Goal: Information Seeking & Learning: Learn about a topic

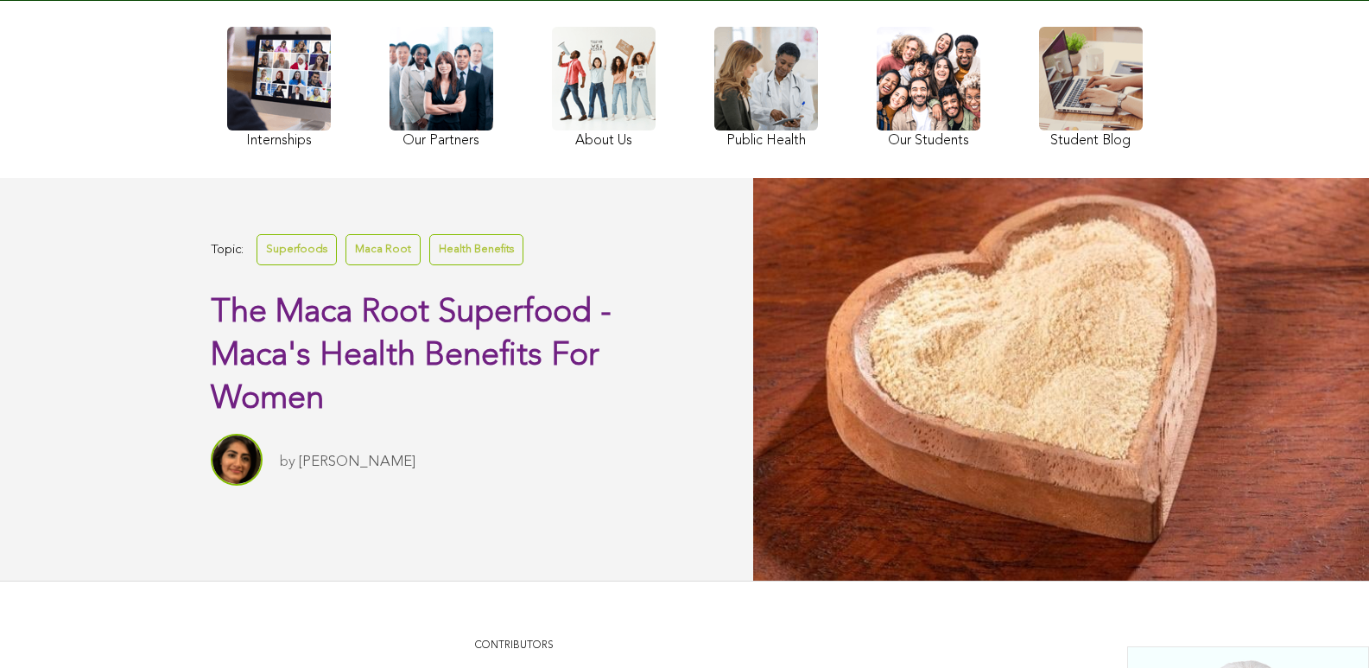
scroll to position [157, 0]
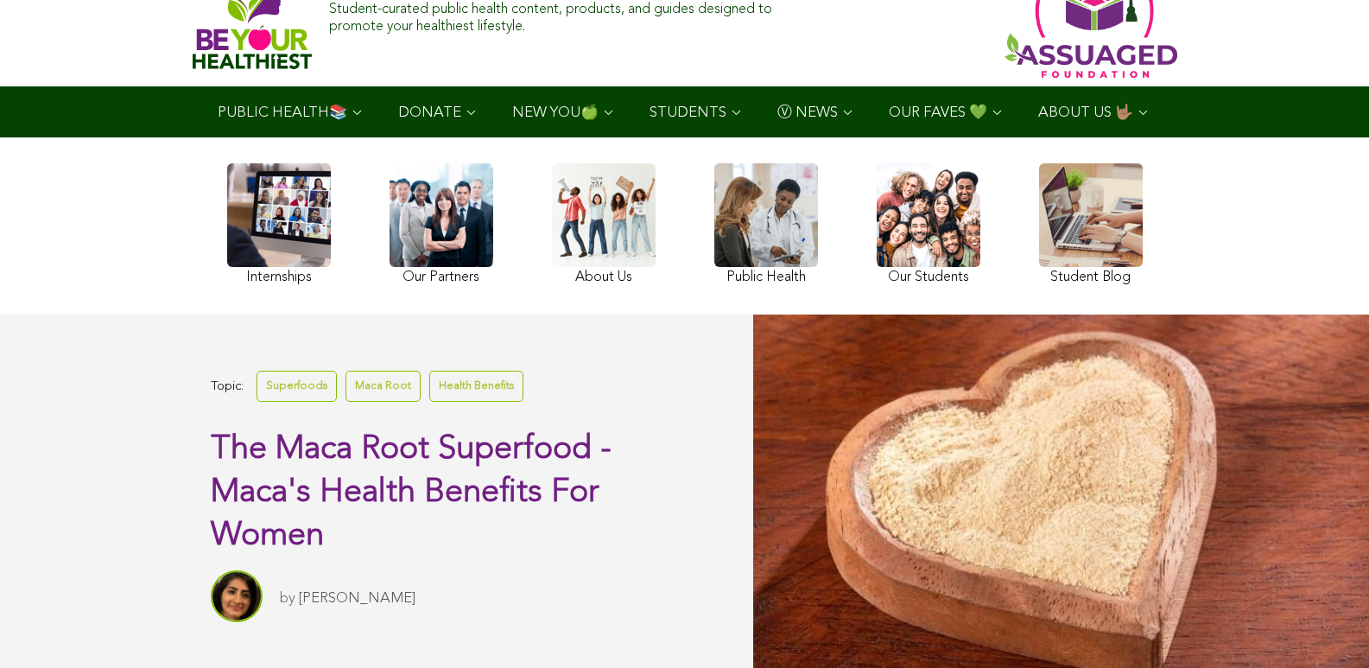
click at [877, 231] on link at bounding box center [929, 226] width 104 height 126
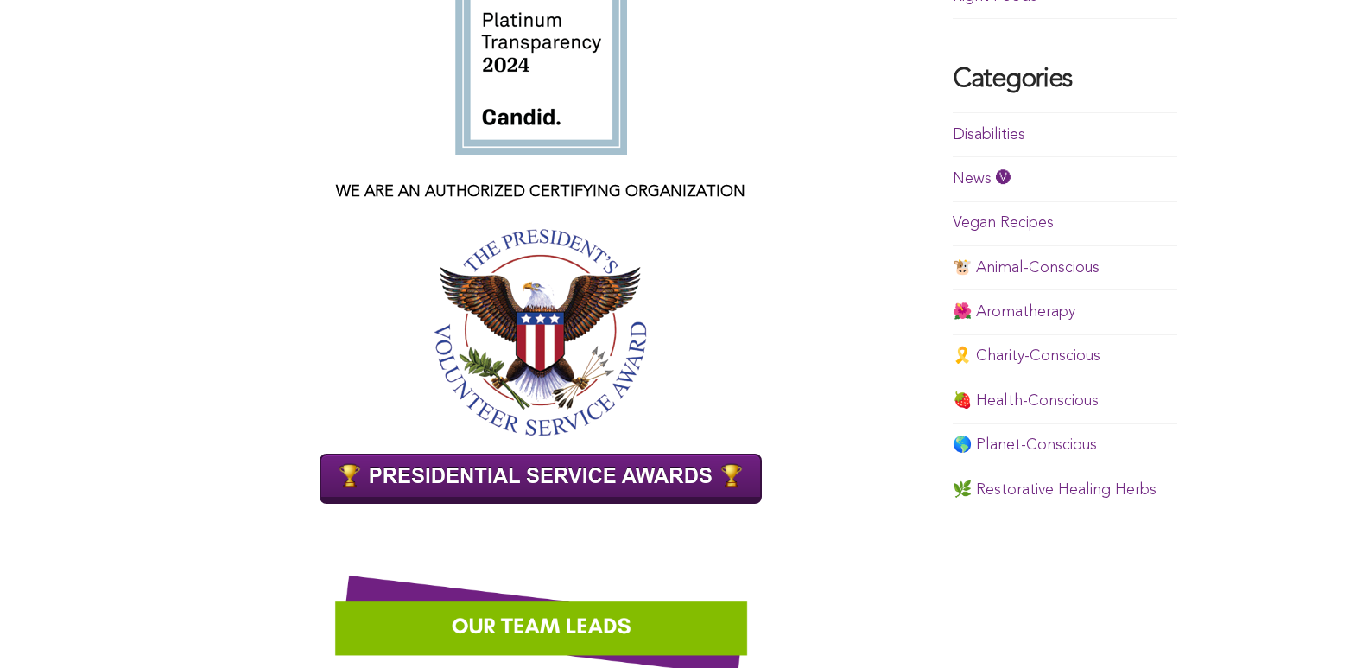
scroll to position [854, 0]
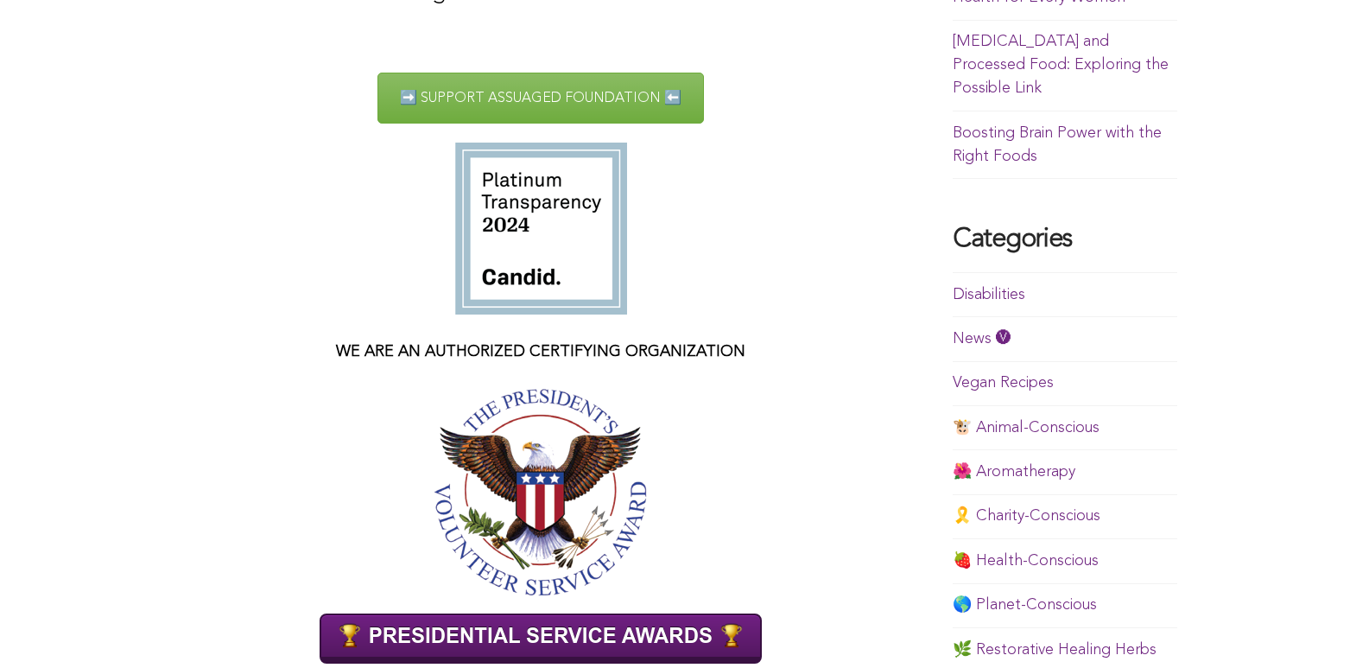
click at [953, 164] on link "Boosting Brain Power with the Right Foods" at bounding box center [1057, 144] width 209 height 39
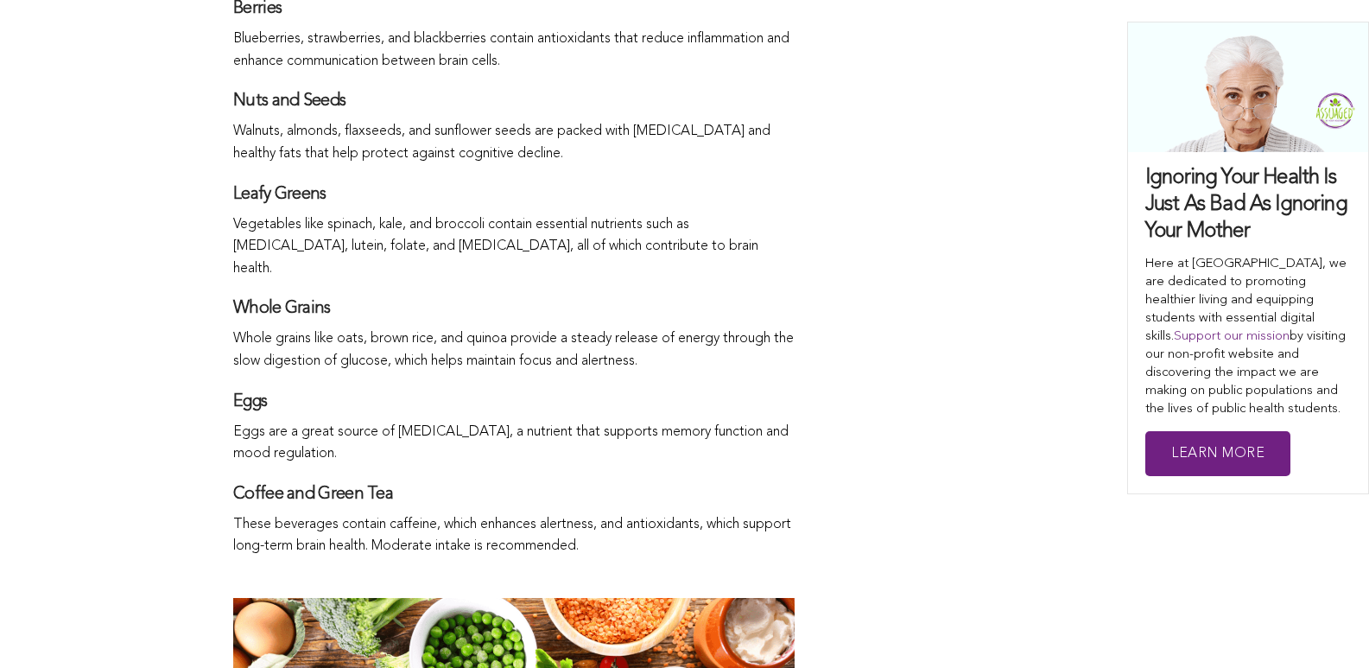
scroll to position [2162, 0]
